Goal: Entertainment & Leisure: Consume media (video, audio)

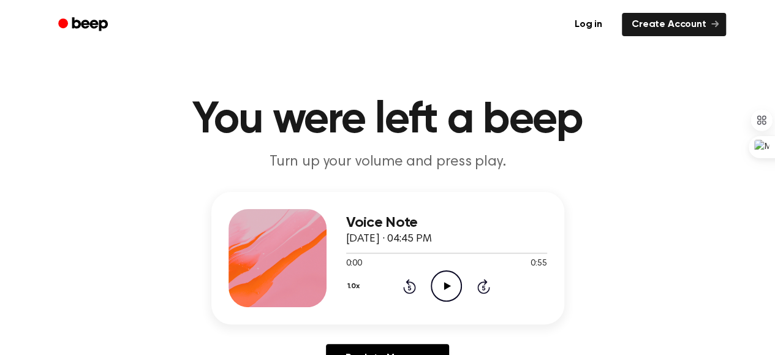
click at [453, 286] on icon "Play Audio" at bounding box center [446, 285] width 31 height 31
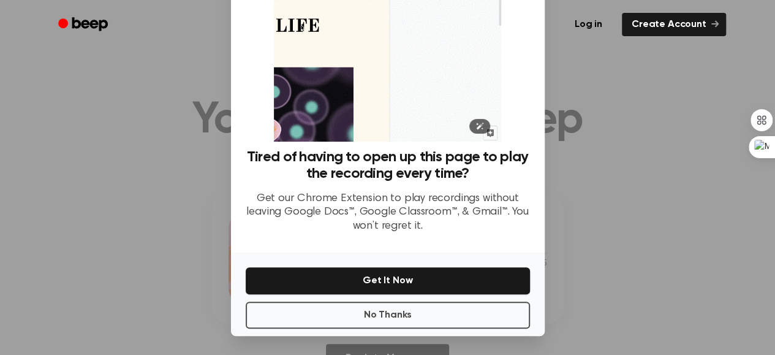
scroll to position [91, 0]
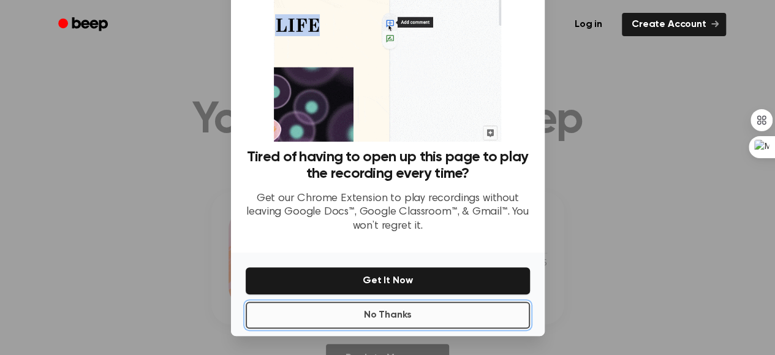
click at [422, 312] on button "No Thanks" at bounding box center [388, 314] width 284 height 27
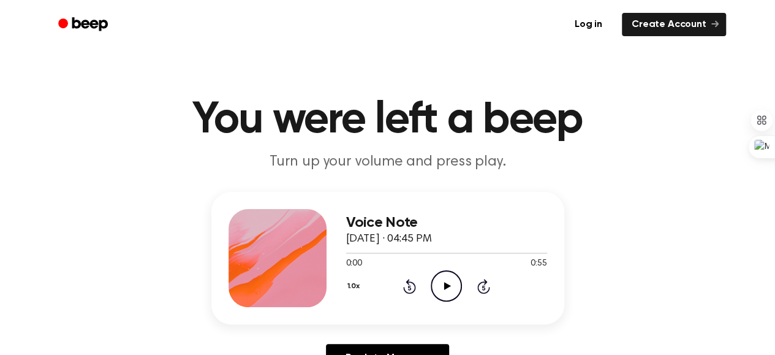
click at [443, 287] on icon "Play Audio" at bounding box center [446, 285] width 31 height 31
click at [450, 283] on icon "Play Audio" at bounding box center [446, 285] width 31 height 31
click at [437, 280] on icon "Pause Audio" at bounding box center [446, 285] width 31 height 31
